Goal: Information Seeking & Learning: Check status

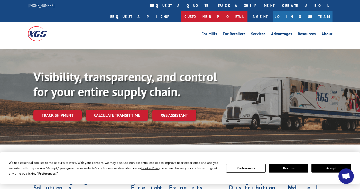
click at [247, 11] on link "Customer Portal" at bounding box center [214, 16] width 67 height 11
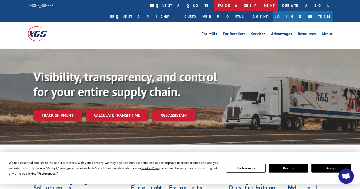
click at [214, 10] on link "track a shipment" at bounding box center [246, 5] width 65 height 11
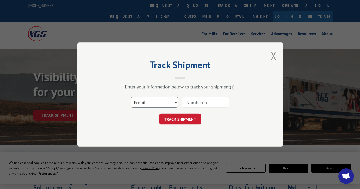
click at [163, 106] on select "Select category... Probill BOL PO" at bounding box center [154, 102] width 47 height 11
select select "bol"
click at [131, 97] on select "Select category... Probill BOL PO" at bounding box center [154, 102] width 47 height 11
click at [192, 102] on input at bounding box center [205, 102] width 47 height 11
paste input "8641343"
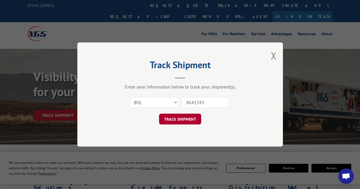
type input "8641343"
drag, startPoint x: 197, startPoint y: 114, endPoint x: 201, endPoint y: 115, distance: 4.2
click at [198, 114] on button "TRACK SHIPMENT" at bounding box center [180, 119] width 42 height 11
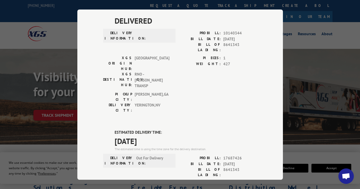
scroll to position [0, 0]
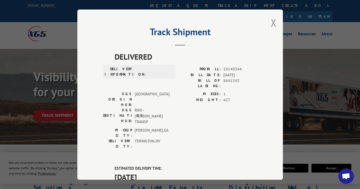
click at [275, 22] on div "Track Shipment DELIVERED DELIVERY INFORMATION: PROBILL: 10140344 BILL DATE: [DA…" at bounding box center [180, 95] width 206 height 170
click at [272, 23] on button "Close modal" at bounding box center [274, 23] width 6 height 14
